Goal: Task Accomplishment & Management: Use online tool/utility

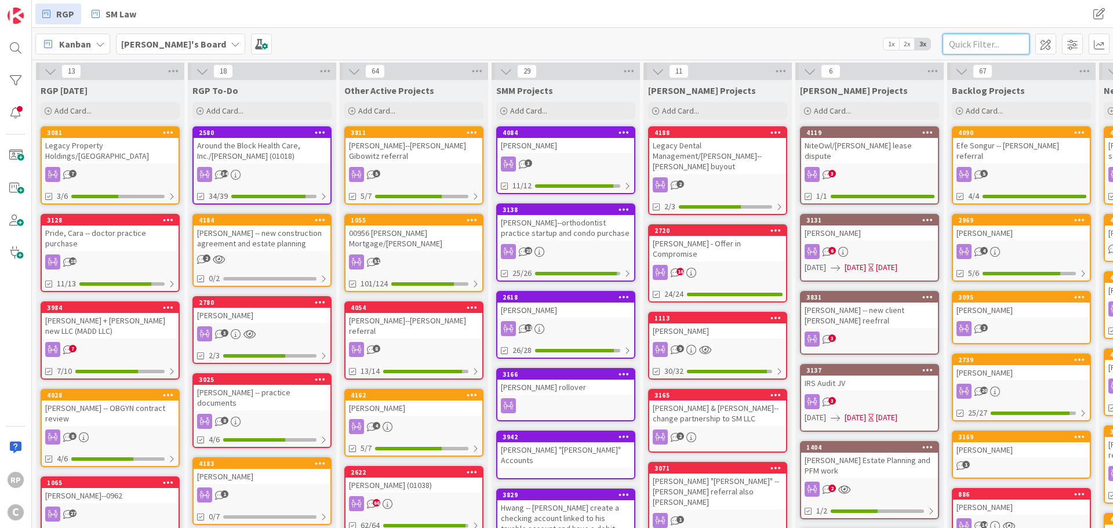
click at [991, 41] on input "text" at bounding box center [985, 44] width 87 height 21
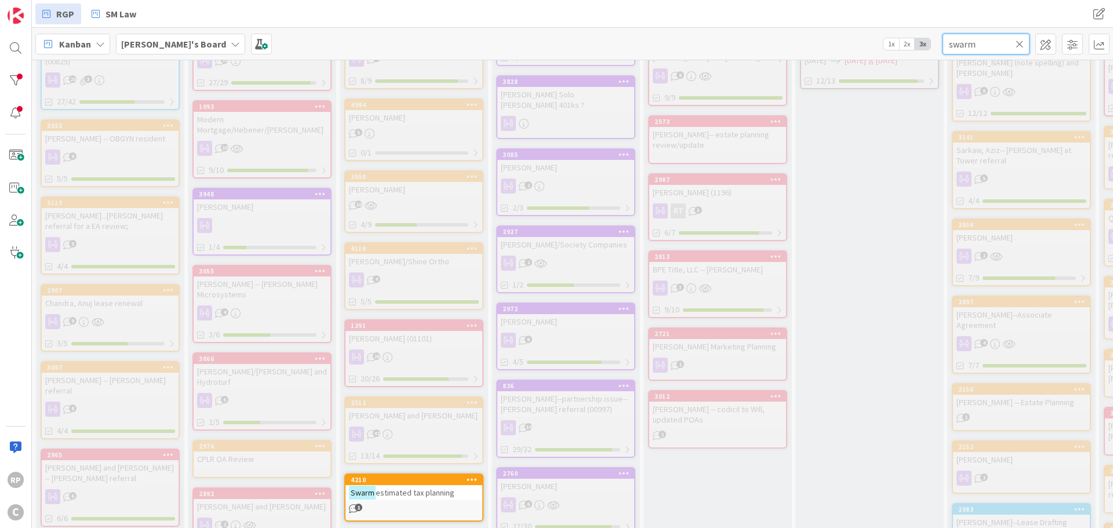
scroll to position [869, 0]
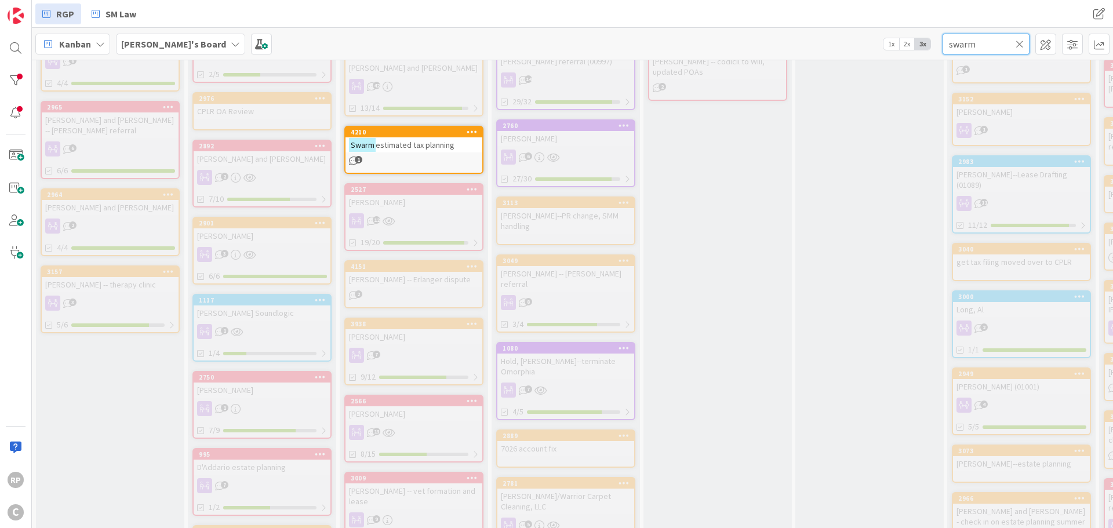
type input "swarm"
click at [416, 128] on div "4210" at bounding box center [417, 132] width 132 height 8
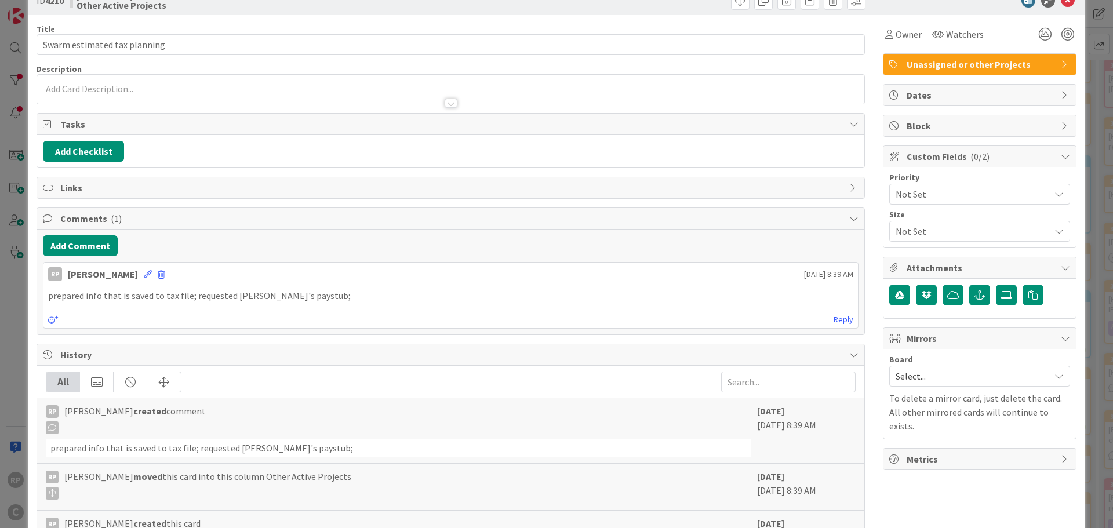
scroll to position [58, 0]
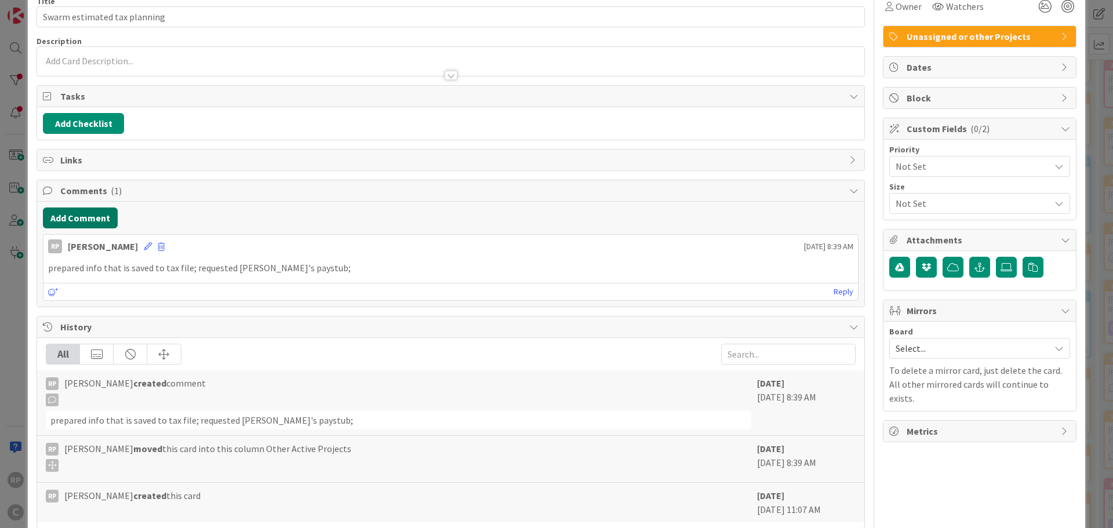
click at [81, 218] on button "Add Comment" at bounding box center [80, 217] width 75 height 21
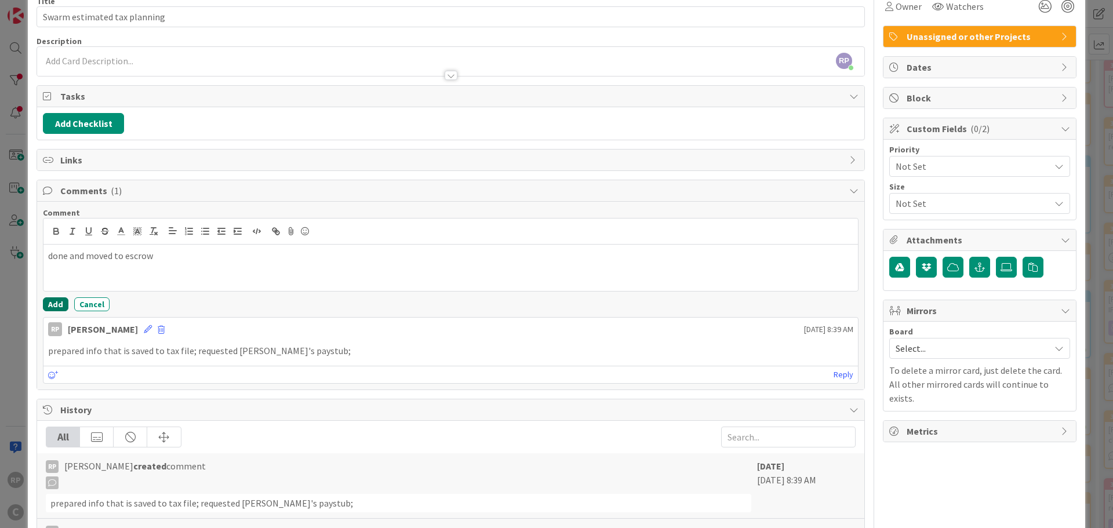
click at [57, 300] on button "Add" at bounding box center [56, 304] width 26 height 14
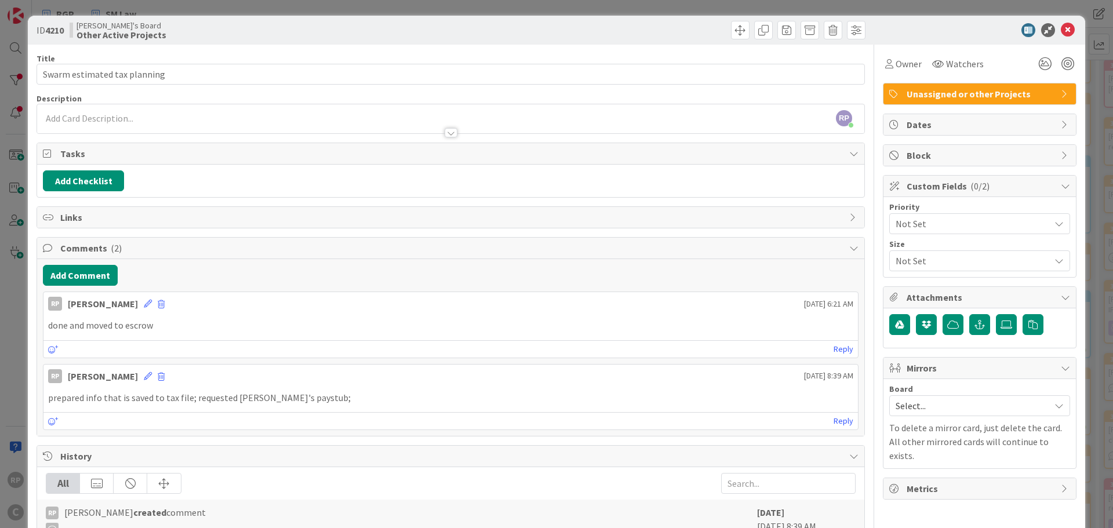
scroll to position [0, 0]
click at [144, 305] on icon at bounding box center [148, 304] width 8 height 8
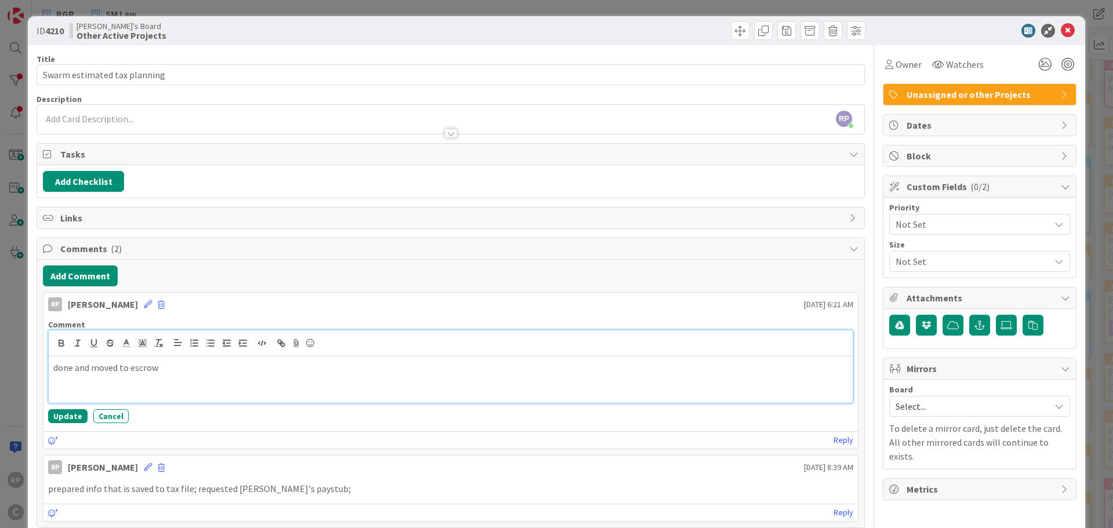
click at [147, 371] on p "done and moved to escrow" at bounding box center [450, 367] width 795 height 13
click at [70, 413] on button "Update" at bounding box center [67, 416] width 39 height 14
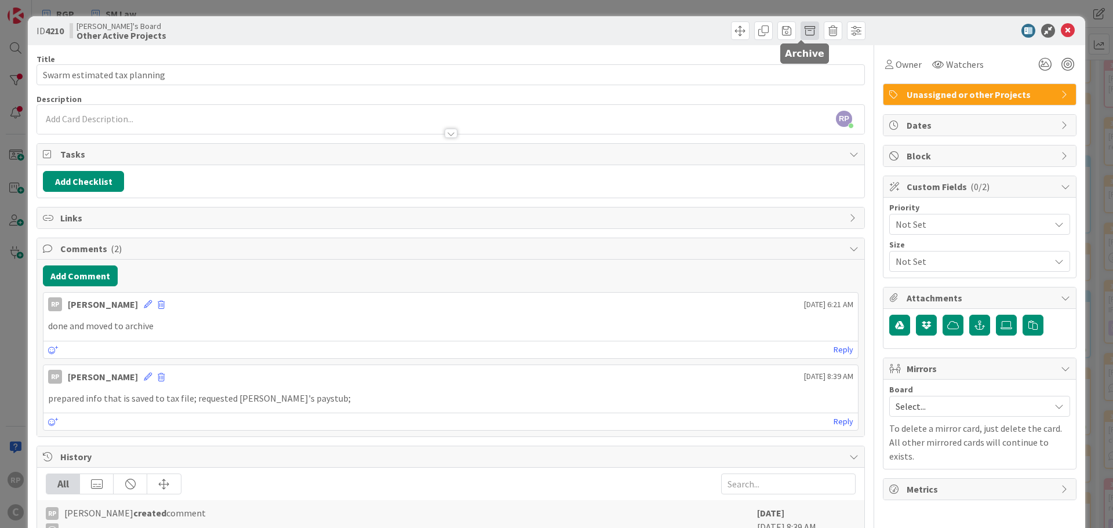
click at [800, 36] on span at bounding box center [809, 30] width 19 height 19
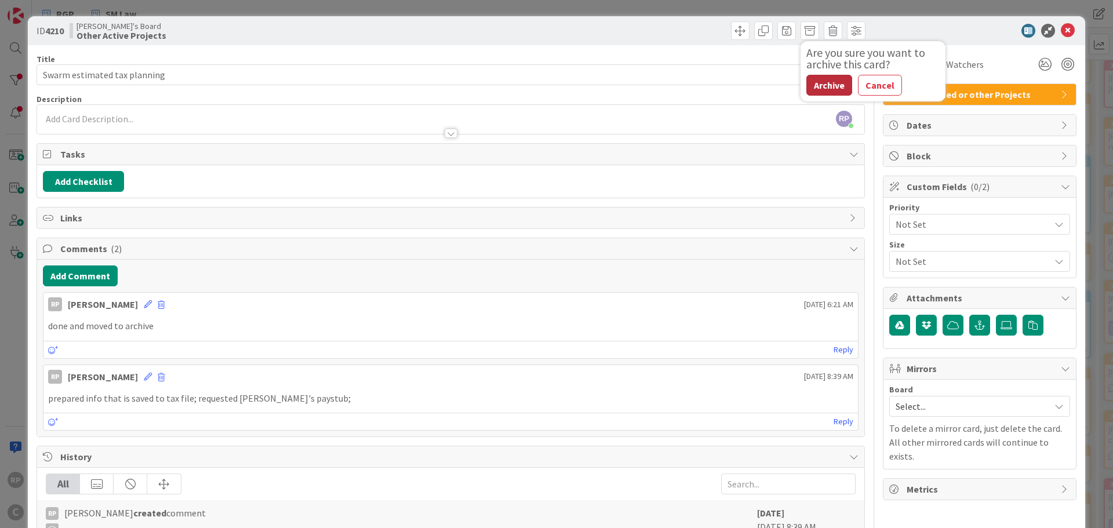
click at [829, 88] on button "Archive" at bounding box center [829, 85] width 46 height 21
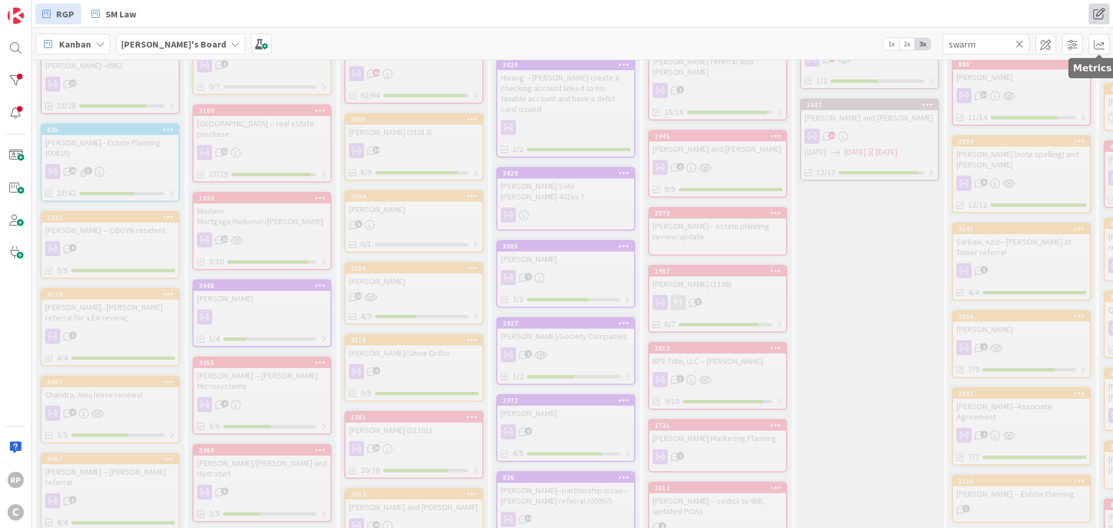
scroll to position [406, 0]
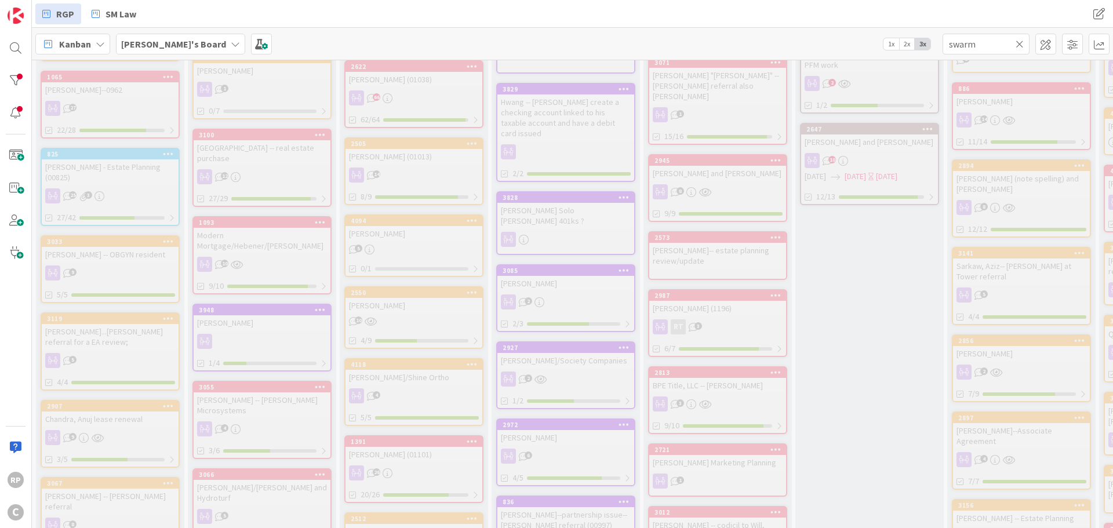
click at [1017, 46] on icon at bounding box center [1019, 44] width 8 height 10
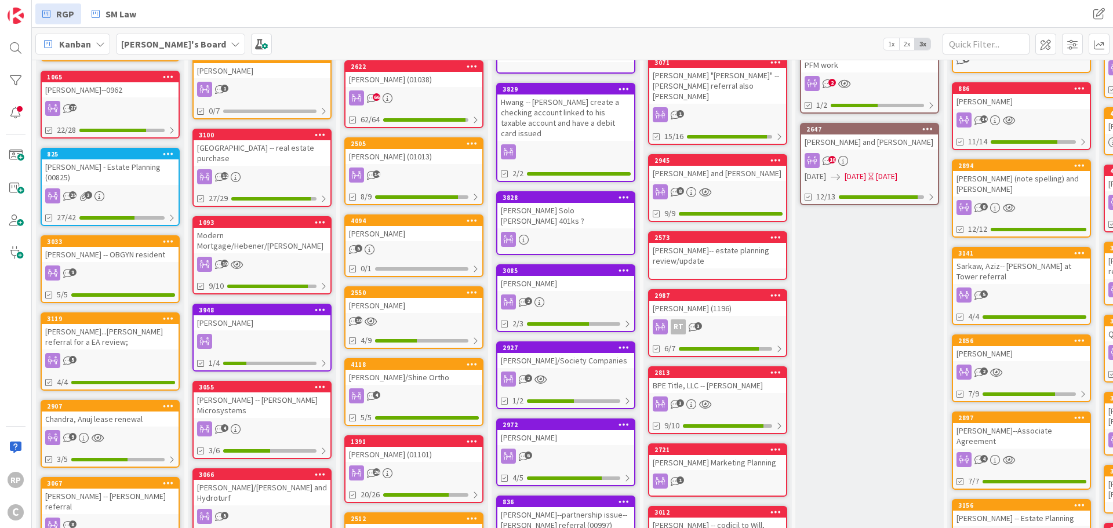
scroll to position [0, 0]
